Goal: Task Accomplishment & Management: Use online tool/utility

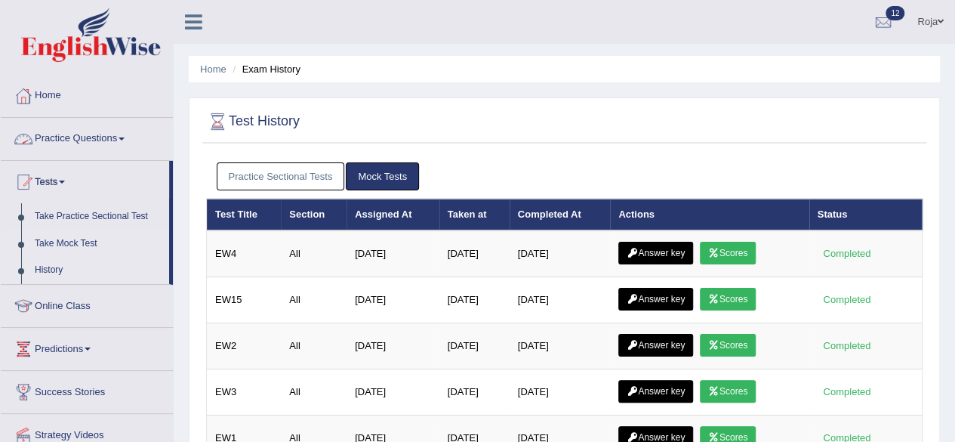
click at [62, 247] on link "Take Mock Test" at bounding box center [98, 243] width 141 height 27
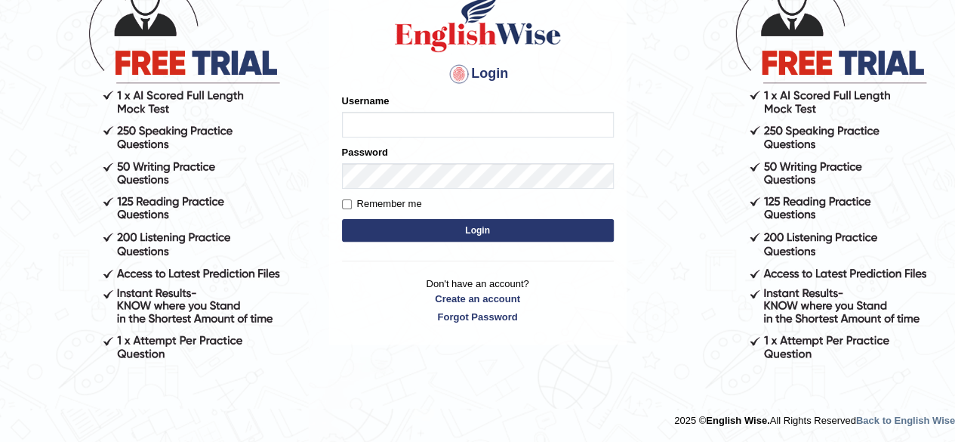
scroll to position [128, 0]
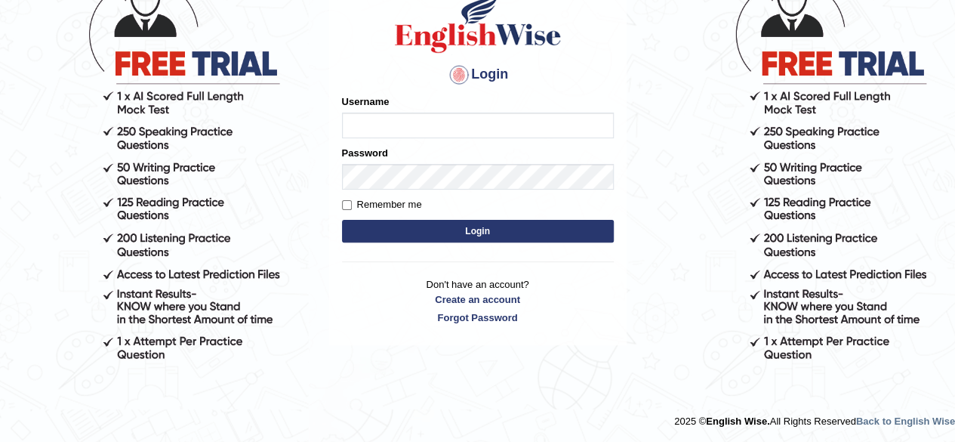
click at [390, 111] on div "Username" at bounding box center [478, 116] width 272 height 44
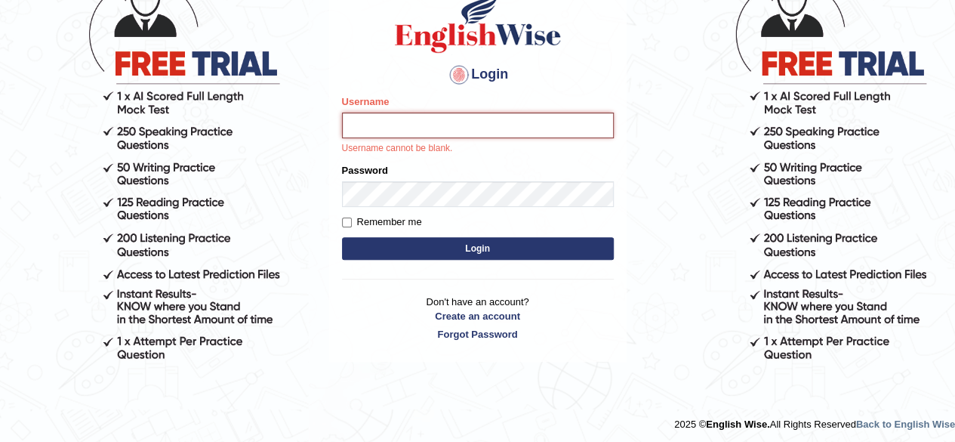
click at [393, 125] on input "Username" at bounding box center [478, 126] width 272 height 26
type input "RojaTangella"
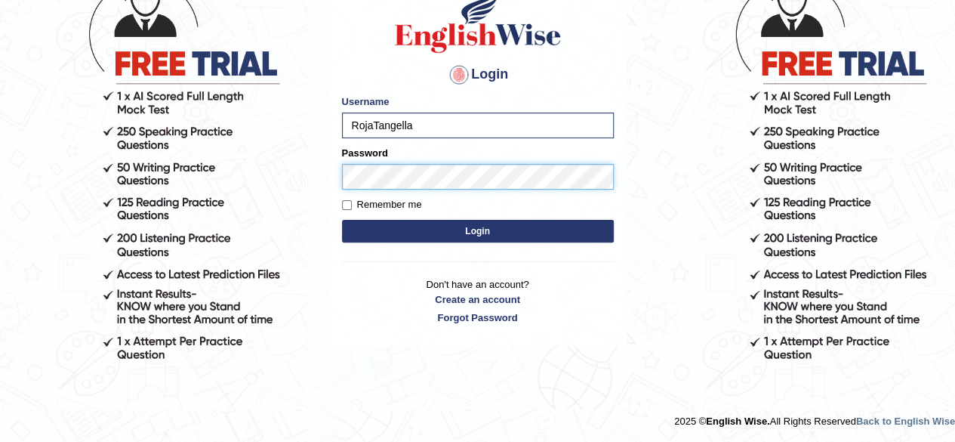
click at [342, 220] on button "Login" at bounding box center [478, 231] width 272 height 23
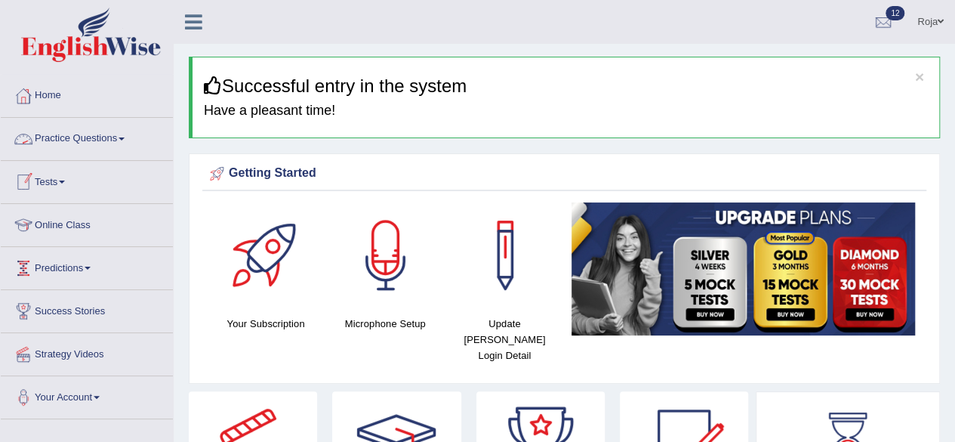
click at [62, 177] on link "Tests" at bounding box center [87, 180] width 172 height 38
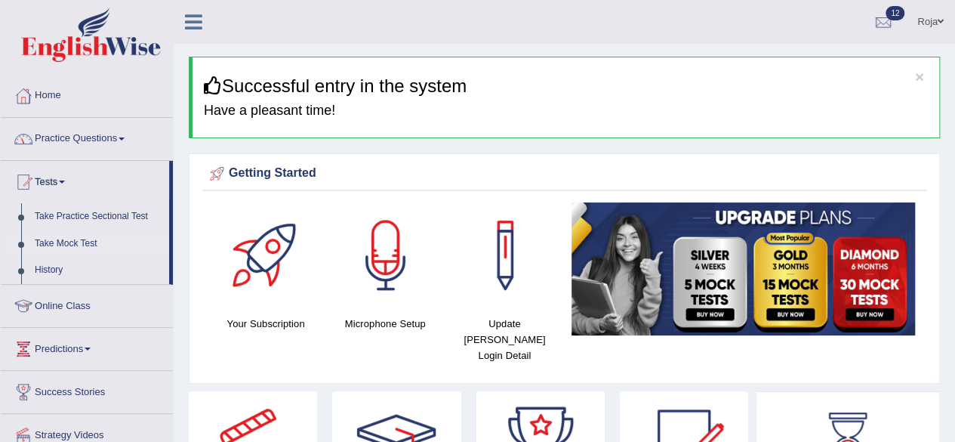
click at [82, 234] on link "Take Mock Test" at bounding box center [98, 243] width 141 height 27
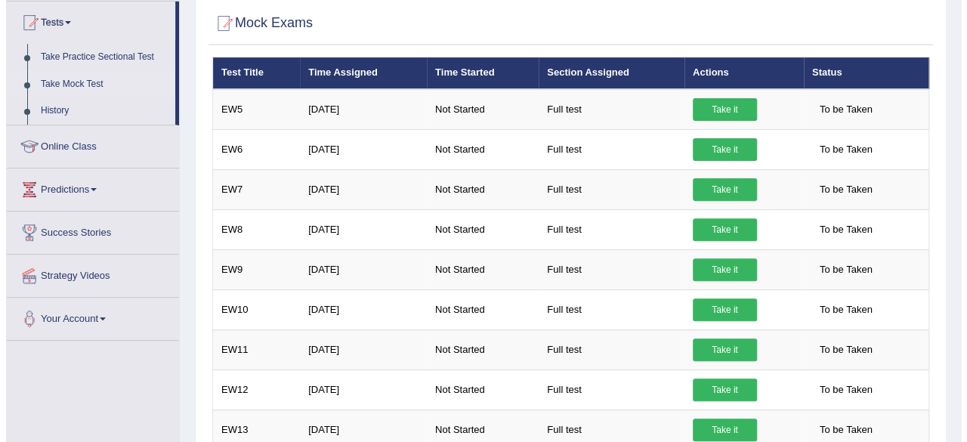
scroll to position [174, 0]
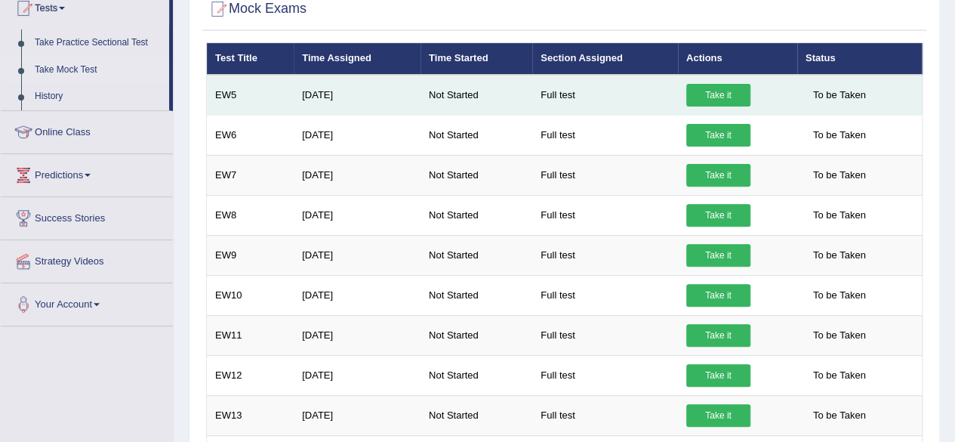
click at [727, 97] on link "Take it" at bounding box center [719, 95] width 64 height 23
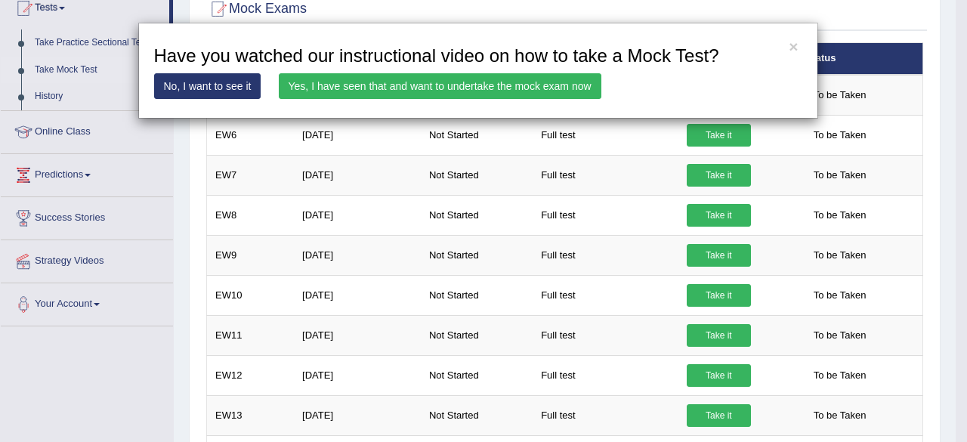
click at [479, 97] on link "Yes, I have seen that and want to undertake the mock exam now" at bounding box center [440, 86] width 323 height 26
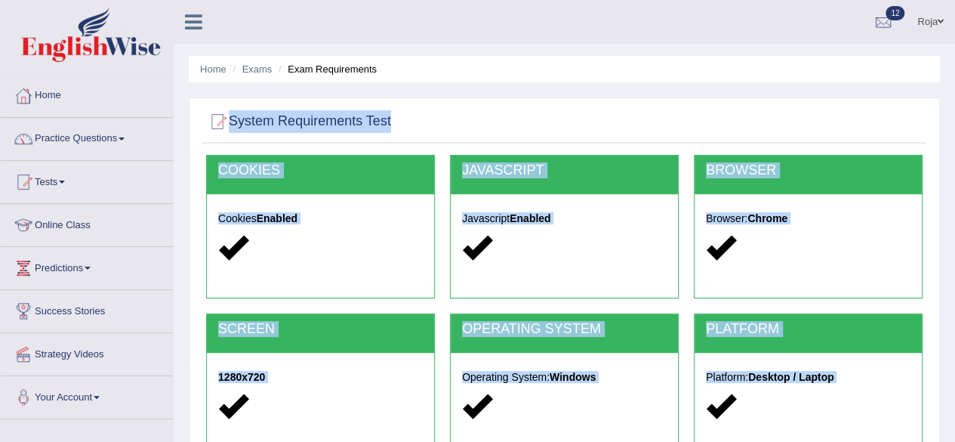
drag, startPoint x: 947, startPoint y: 54, endPoint x: 966, endPoint y: 86, distance: 36.9
click at [955, 86] on html "Toggle navigation Home Practice Questions Speaking Practice Read Aloud Repeat S…" at bounding box center [477, 221] width 955 height 442
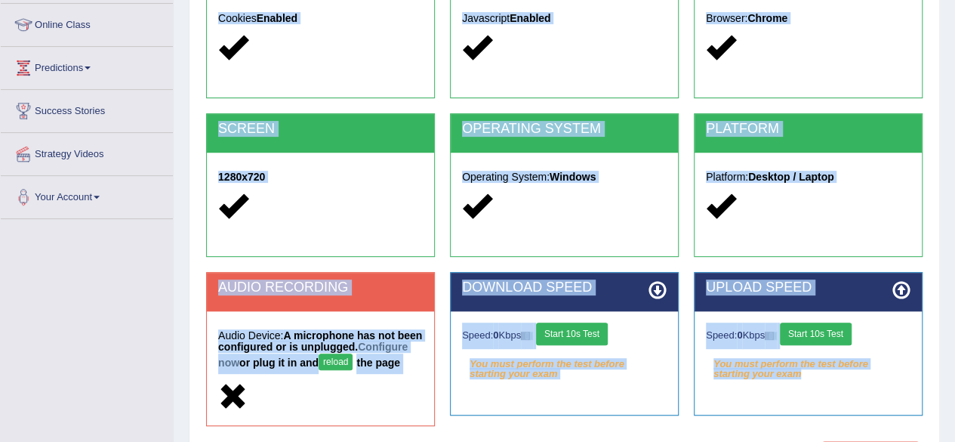
scroll to position [196, 0]
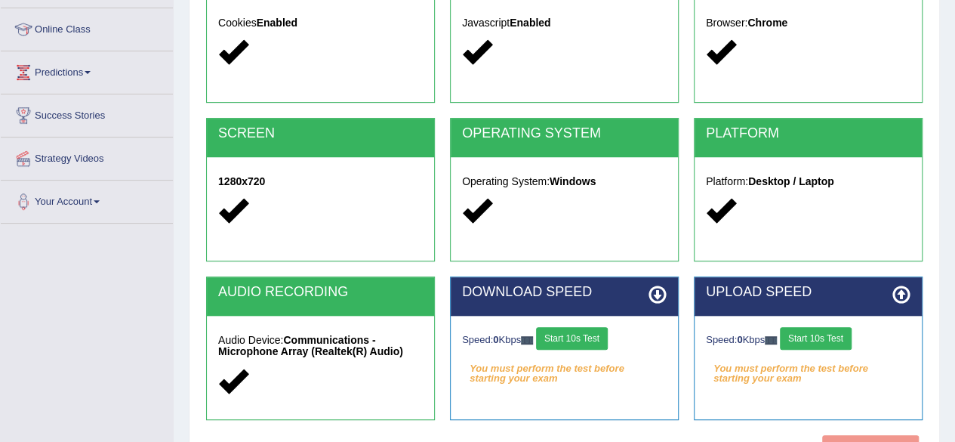
click at [953, 179] on div "Home Exams Exam Requirements System Requirements Test [GEOGRAPHIC_DATA] Cookies…" at bounding box center [565, 181] width 782 height 755
click at [592, 342] on button "Start 10s Test" at bounding box center [572, 338] width 72 height 23
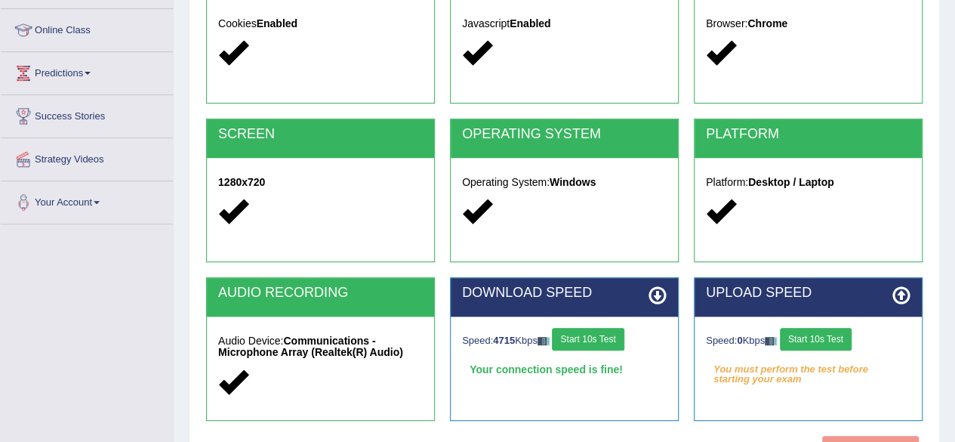
scroll to position [328, 0]
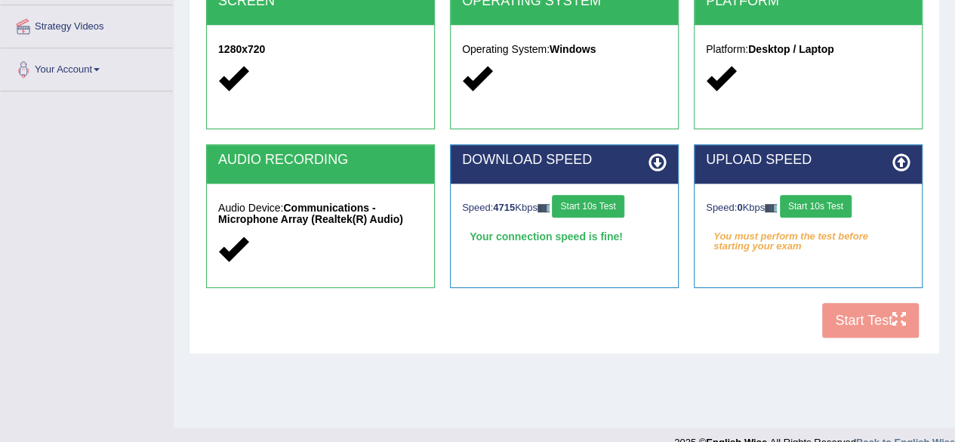
click at [848, 196] on button "Start 10s Test" at bounding box center [816, 206] width 72 height 23
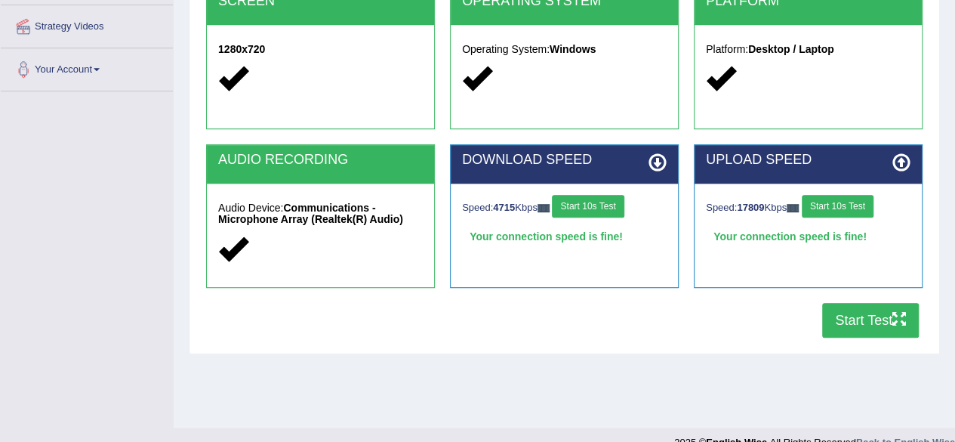
click at [864, 315] on button "Start Test" at bounding box center [870, 320] width 97 height 35
